Goal: Task Accomplishment & Management: Complete application form

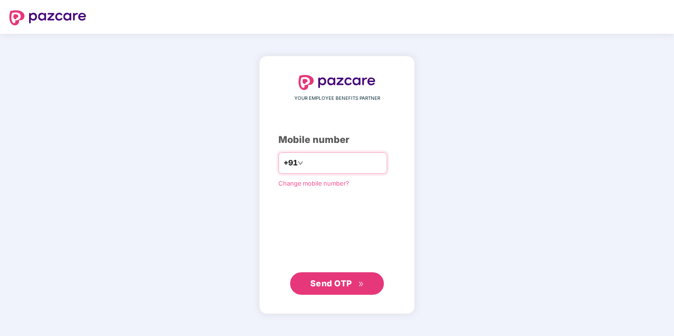
click at [332, 157] on input "number" at bounding box center [343, 163] width 77 height 15
click at [309, 79] on img at bounding box center [337, 82] width 77 height 15
click at [341, 85] on img at bounding box center [337, 83] width 77 height 15
click at [351, 164] on input "number" at bounding box center [343, 163] width 77 height 15
type input "**********"
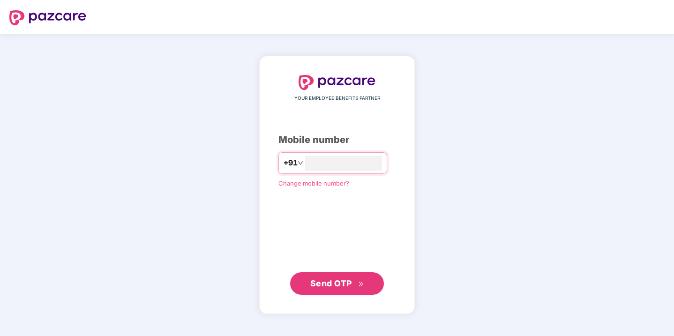
click at [354, 280] on span "Send OTP" at bounding box center [337, 283] width 54 height 13
